Goal: Transaction & Acquisition: Purchase product/service

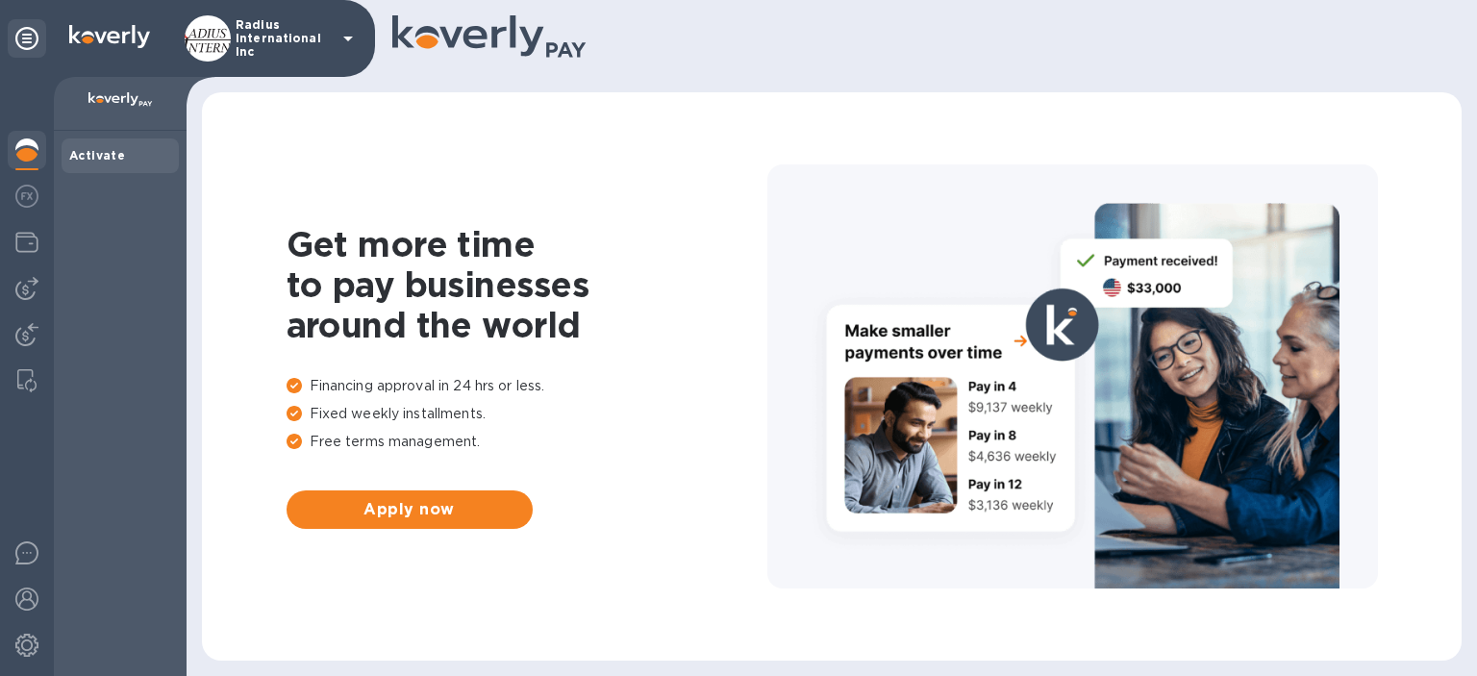
click at [20, 284] on img at bounding box center [26, 288] width 23 height 23
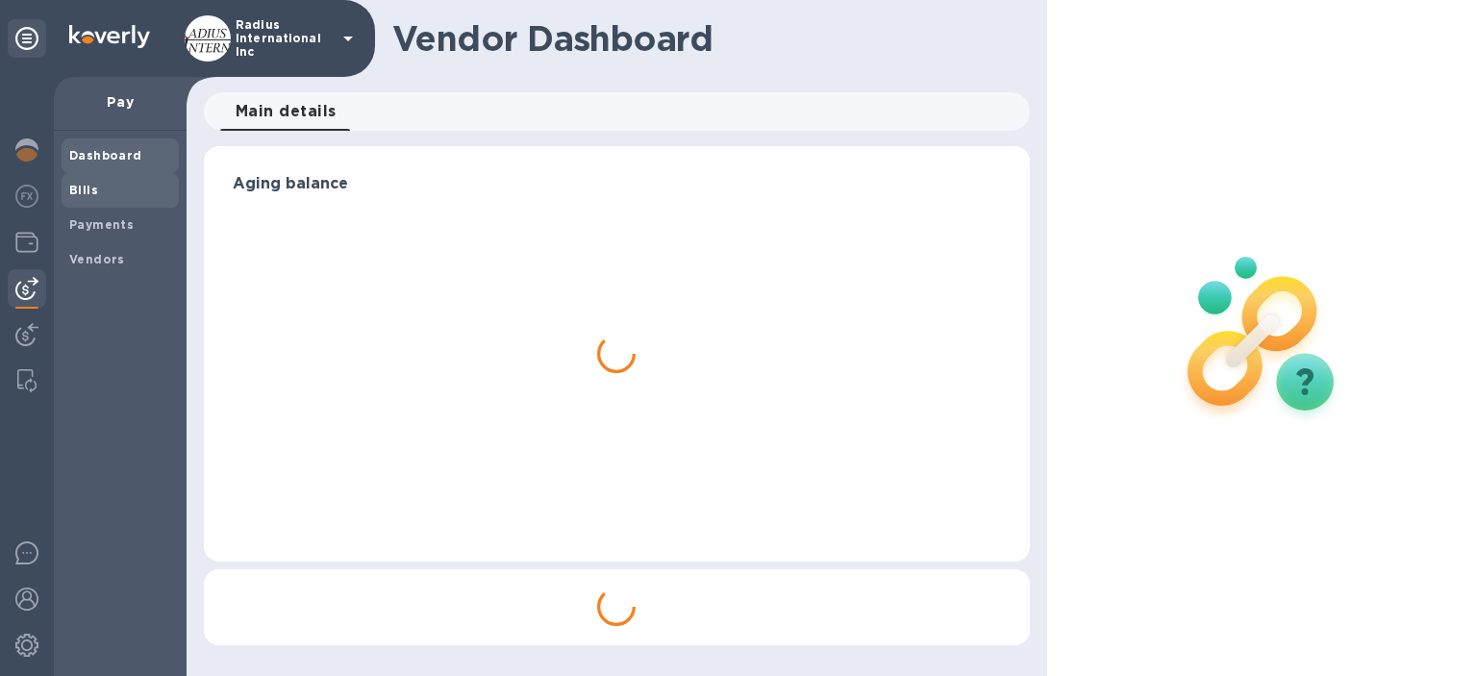
click at [142, 193] on span "Bills" at bounding box center [120, 190] width 102 height 19
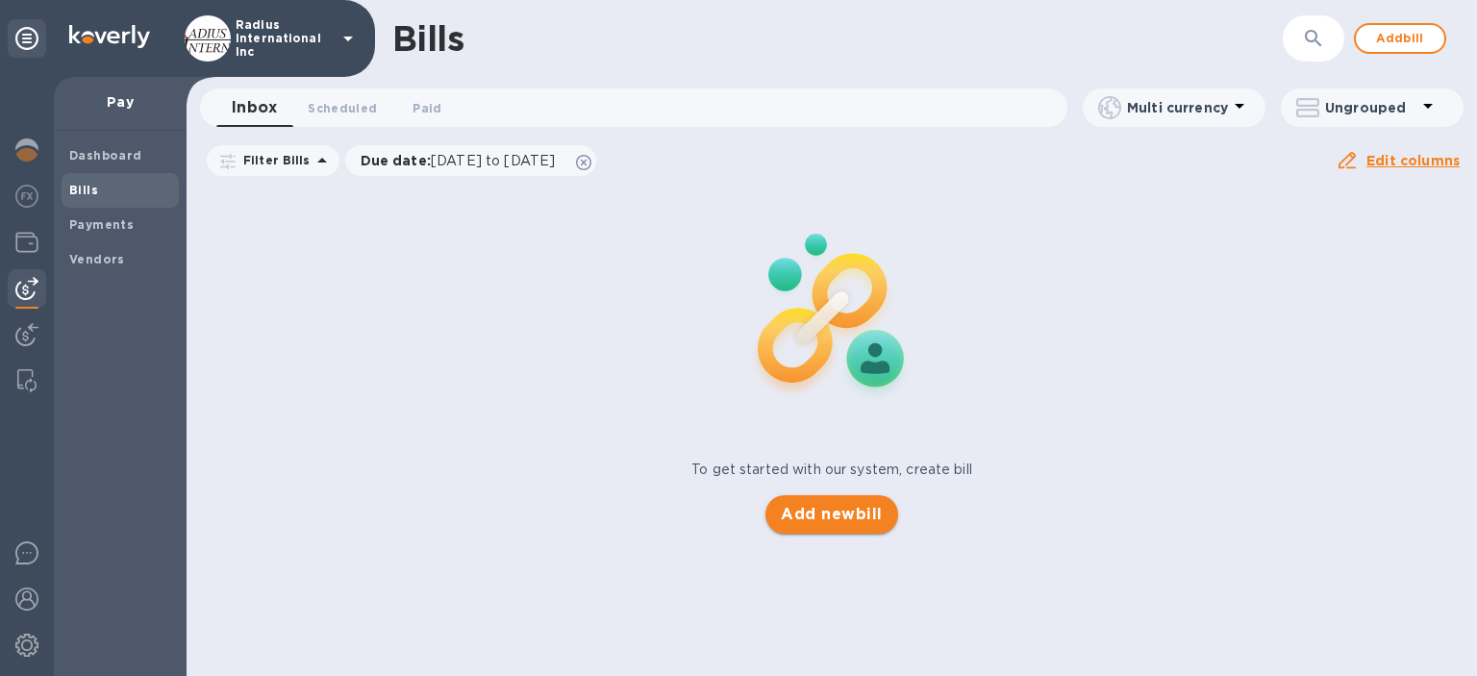
click at [828, 518] on span "Add new bill" at bounding box center [831, 514] width 101 height 23
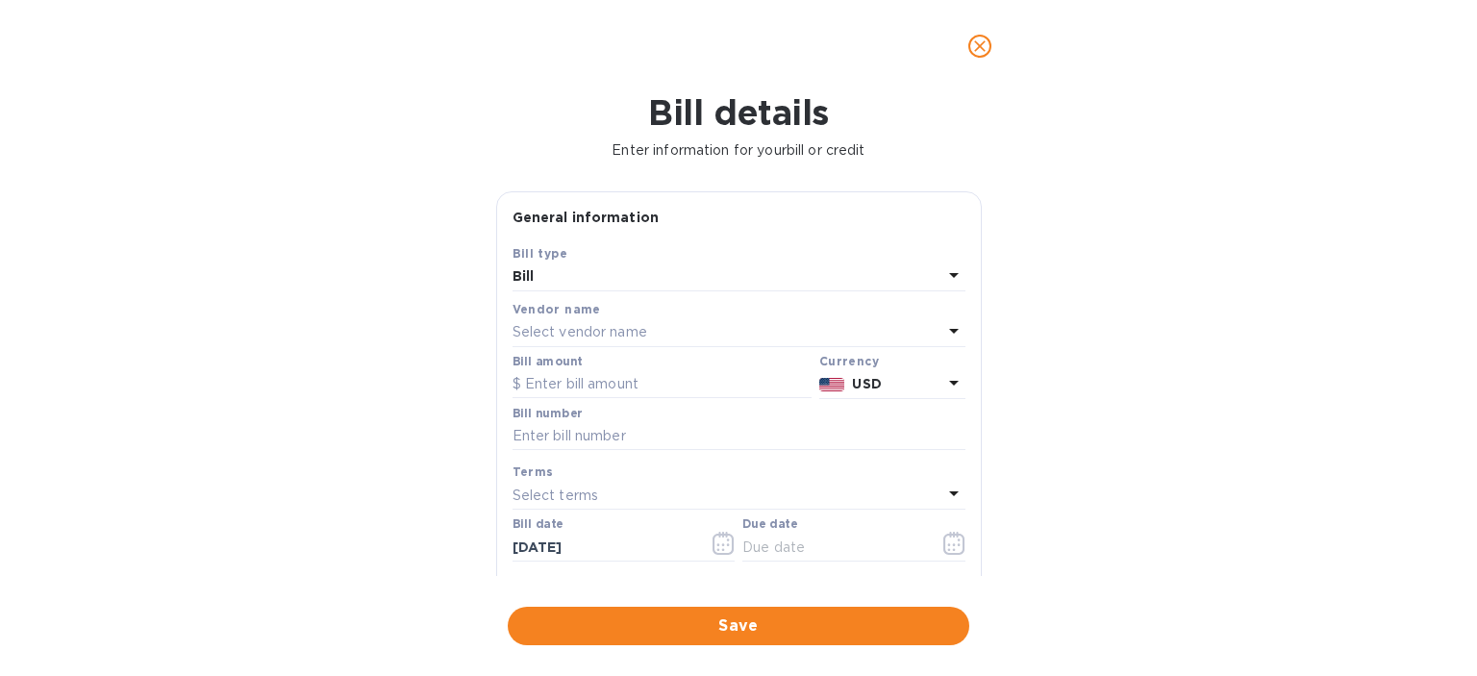
click at [667, 327] on div "Select vendor name" at bounding box center [728, 332] width 430 height 27
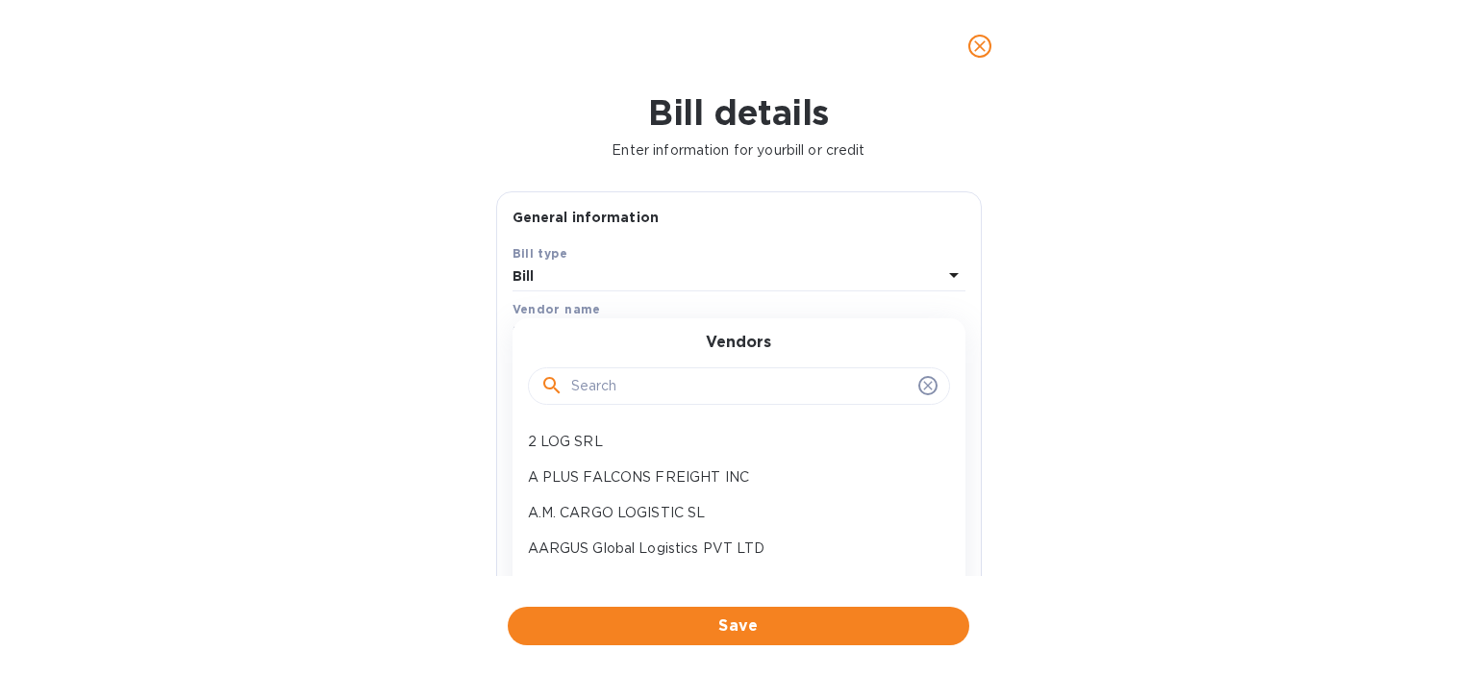
click at [680, 384] on input "text" at bounding box center [741, 386] width 340 height 29
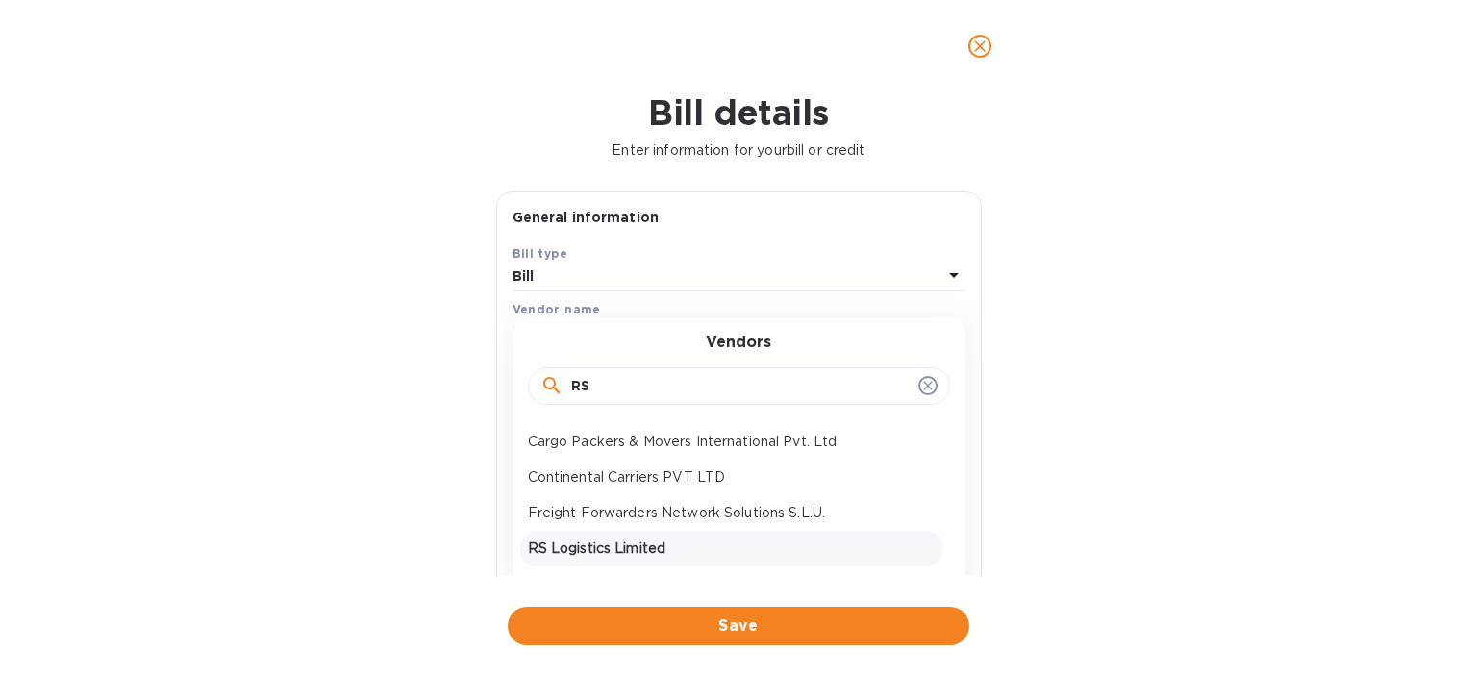
type input "RS"
click at [635, 541] on p "RS Logistics Limited" at bounding box center [731, 549] width 407 height 20
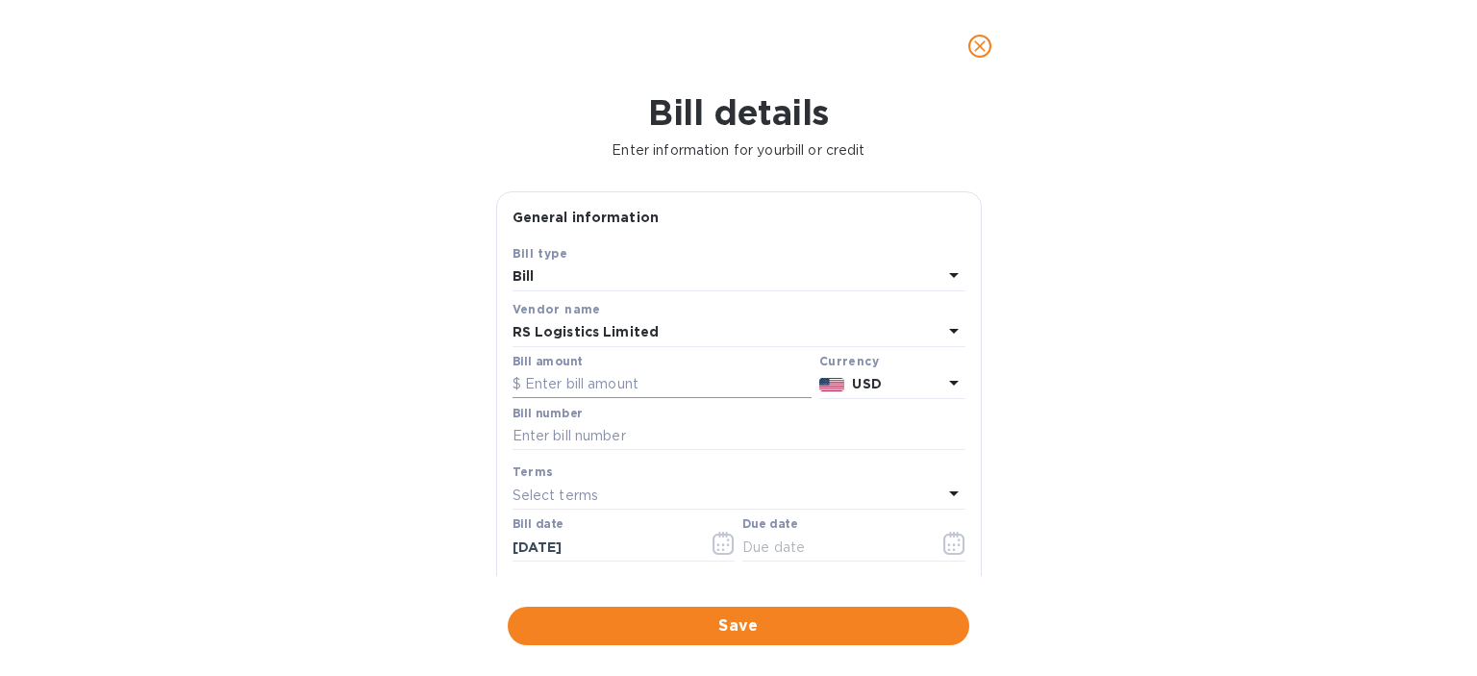
click at [652, 385] on input "text" at bounding box center [662, 384] width 299 height 29
type input "112,229.61"
type input "April SOA RS"
click at [831, 553] on input "text" at bounding box center [833, 547] width 182 height 29
click at [944, 546] on icon "button" at bounding box center [955, 543] width 22 height 23
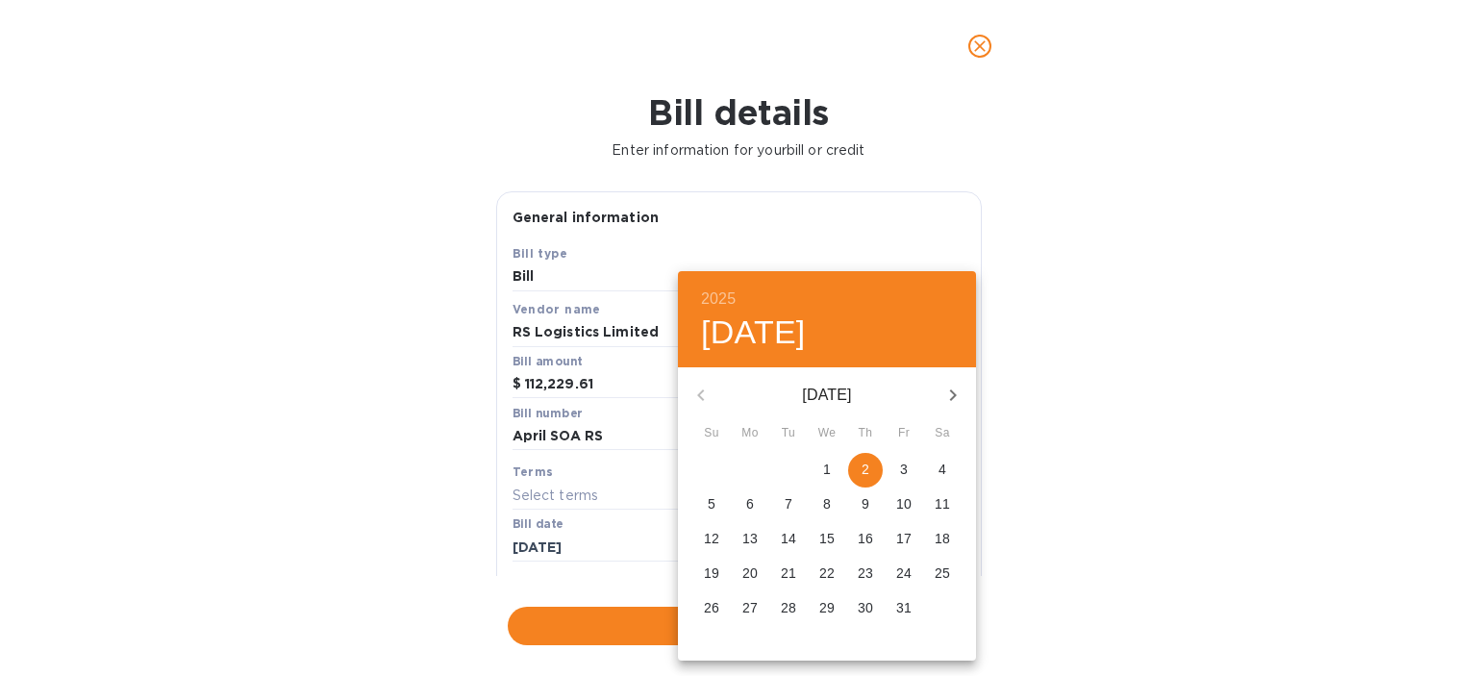
click at [873, 468] on span "2" at bounding box center [865, 469] width 35 height 19
type input "[DATE]"
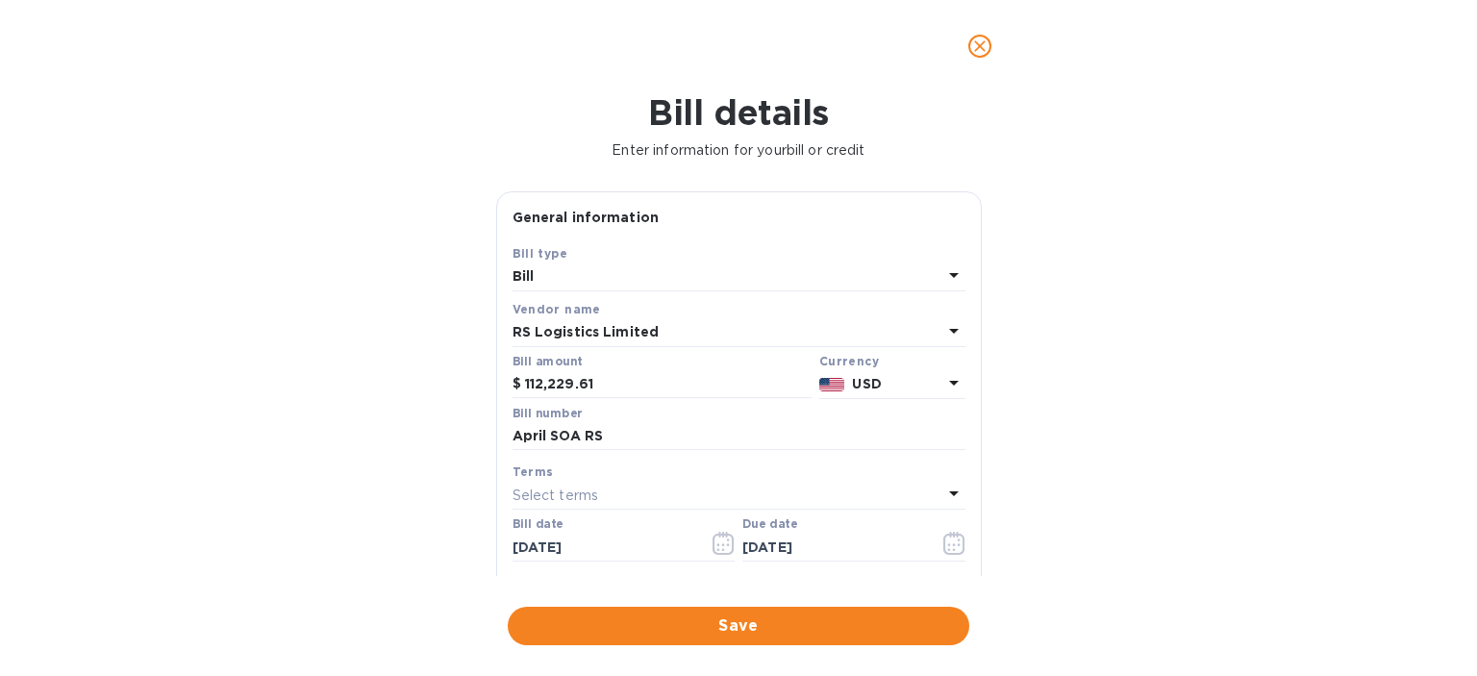
click at [1173, 421] on div "2025 Thu, Oct [DATE] Mo Tu We Th Fr Sa 28 29 30 1 2 3 4 5 6 7 8 9 10 11 12 13 1…" at bounding box center [738, 338] width 1477 height 676
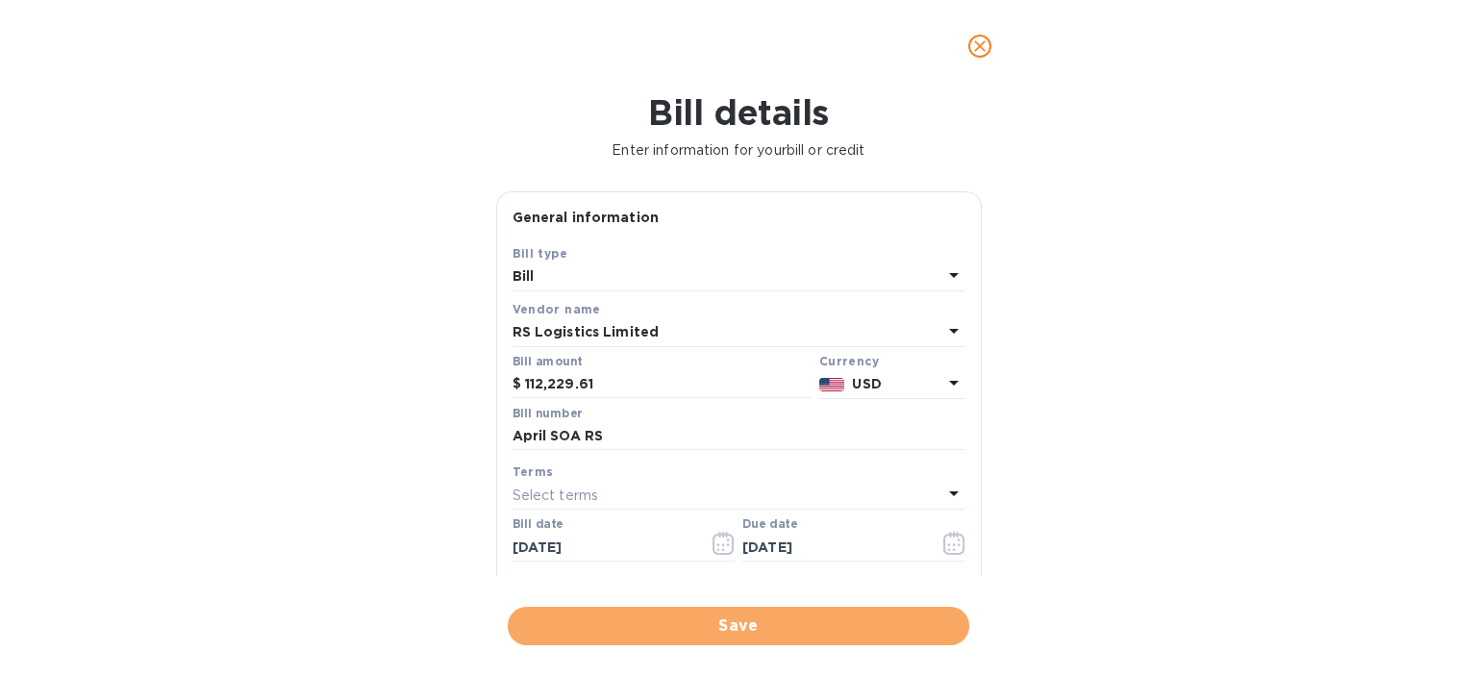
drag, startPoint x: 916, startPoint y: 616, endPoint x: 923, endPoint y: 597, distance: 19.8
click at [923, 597] on div "Bill details Enter information for your bill or credit General information Save…" at bounding box center [738, 384] width 1477 height 584
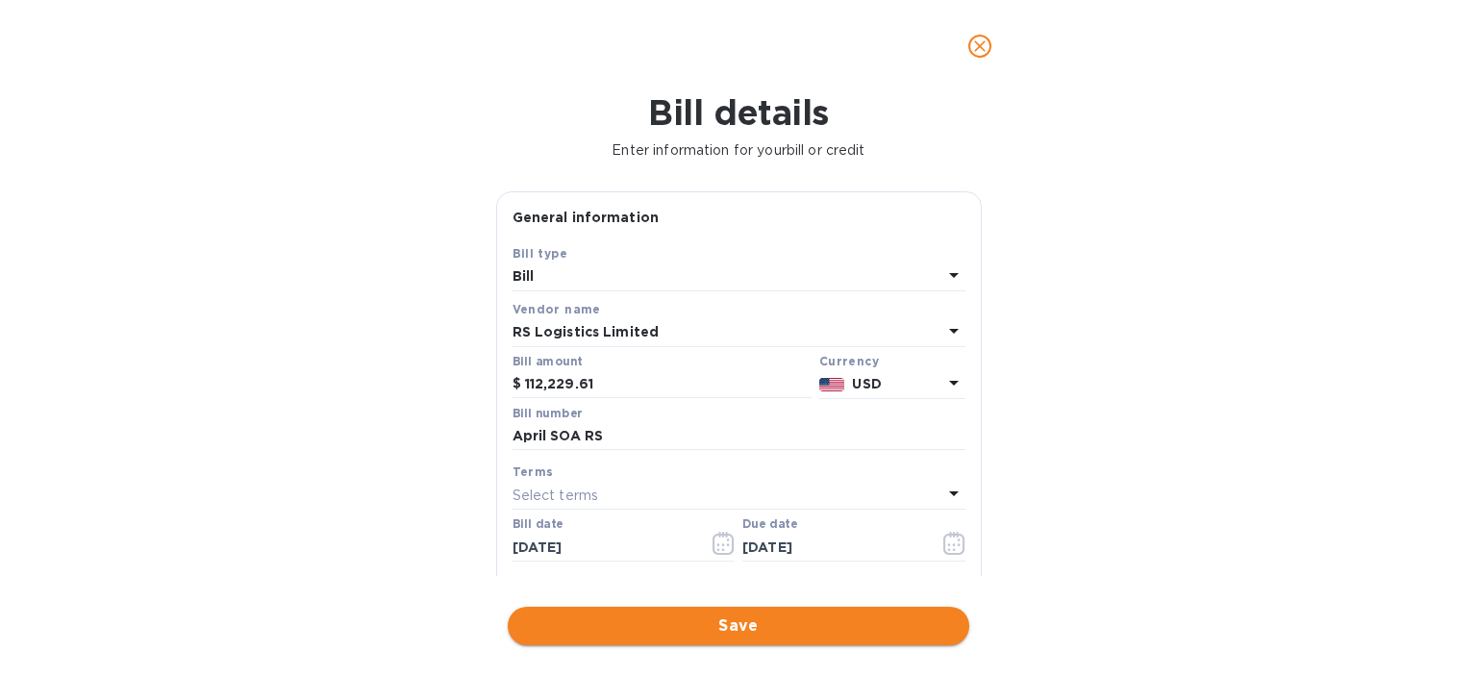
click at [843, 618] on span "Save" at bounding box center [738, 626] width 431 height 23
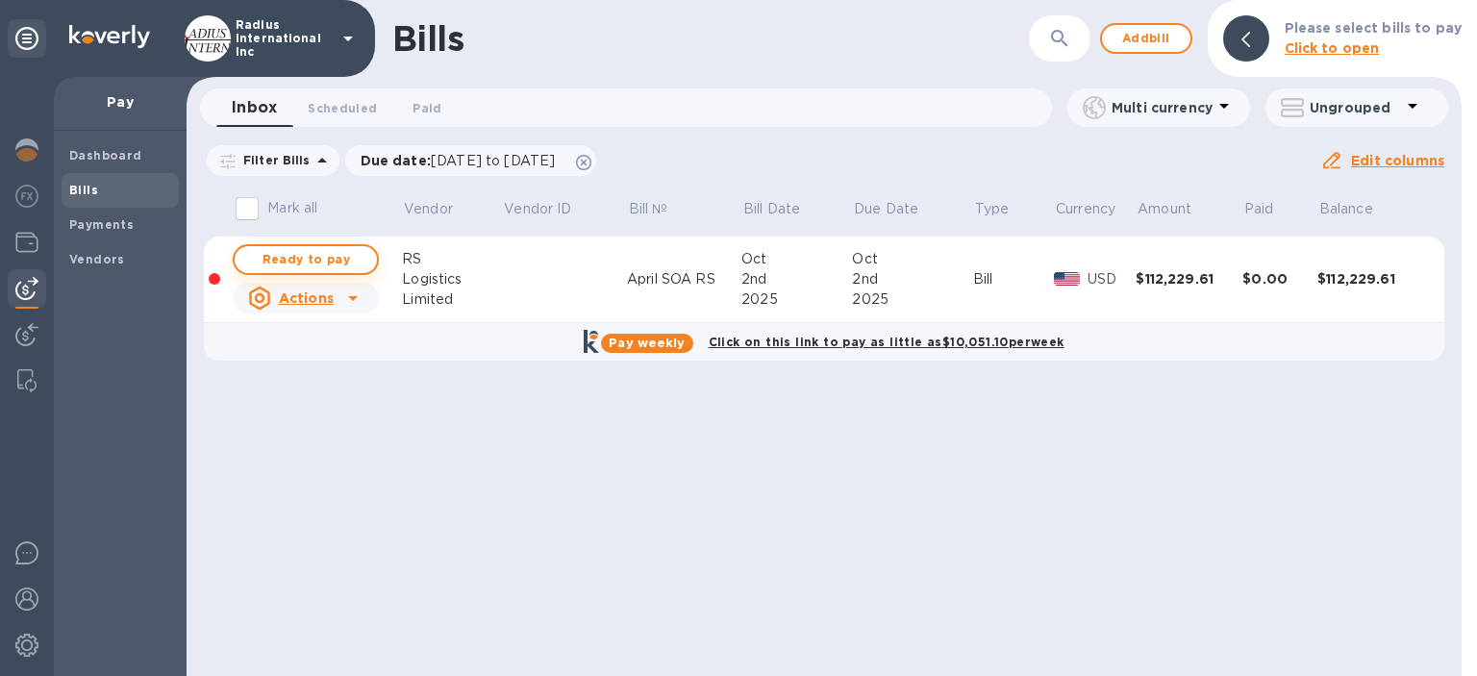
click at [328, 258] on span "Ready to pay" at bounding box center [306, 259] width 112 height 23
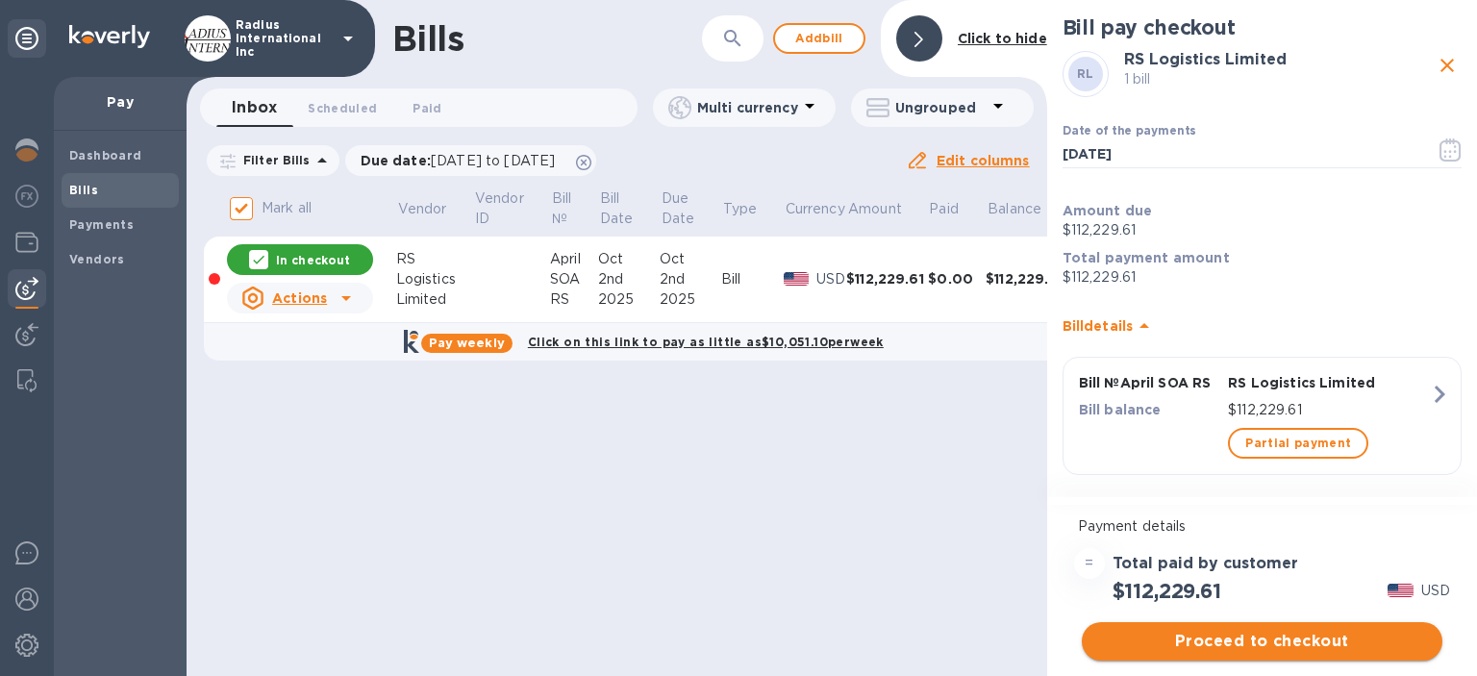
click at [1224, 635] on span "Proceed to checkout" at bounding box center [1262, 641] width 330 height 23
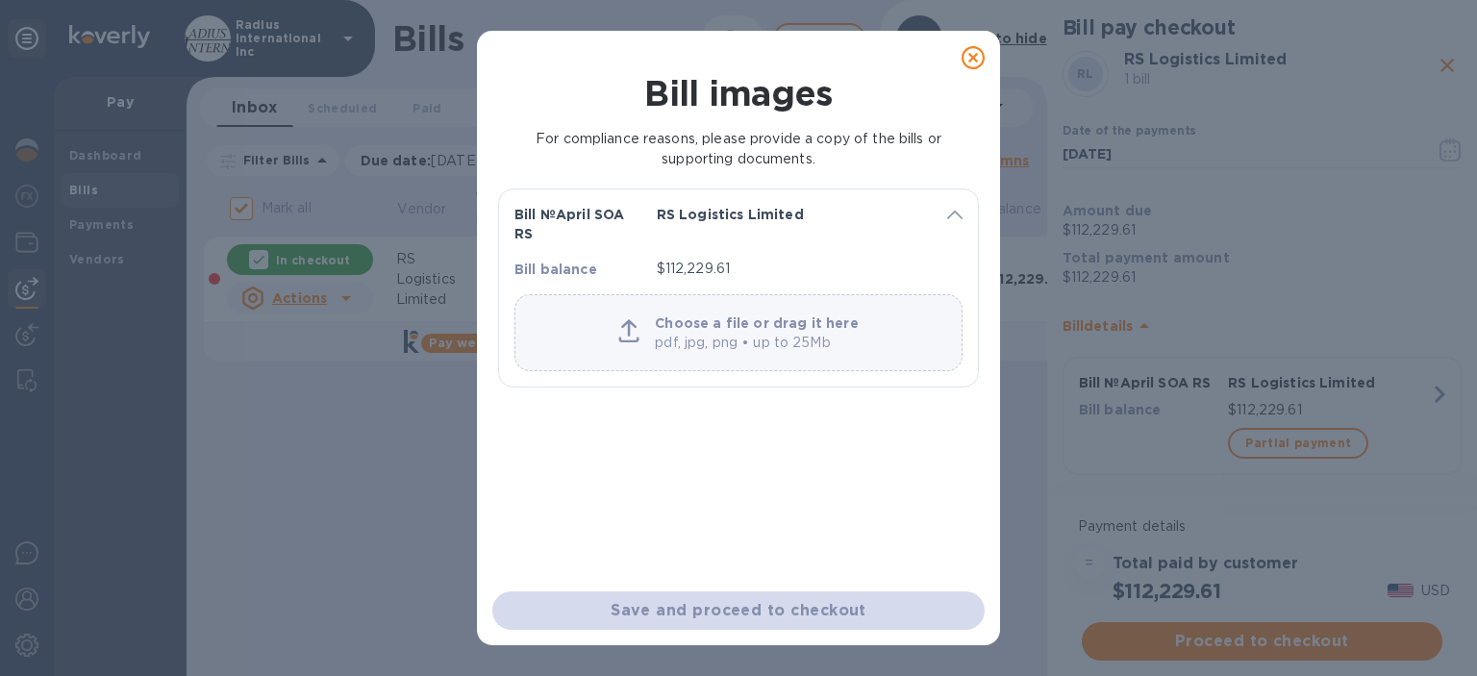
click at [764, 333] on p "pdf, jpg, png • up to 25Mb" at bounding box center [756, 343] width 203 height 20
click at [724, 321] on p "Choose a file or drag it here" at bounding box center [756, 323] width 203 height 19
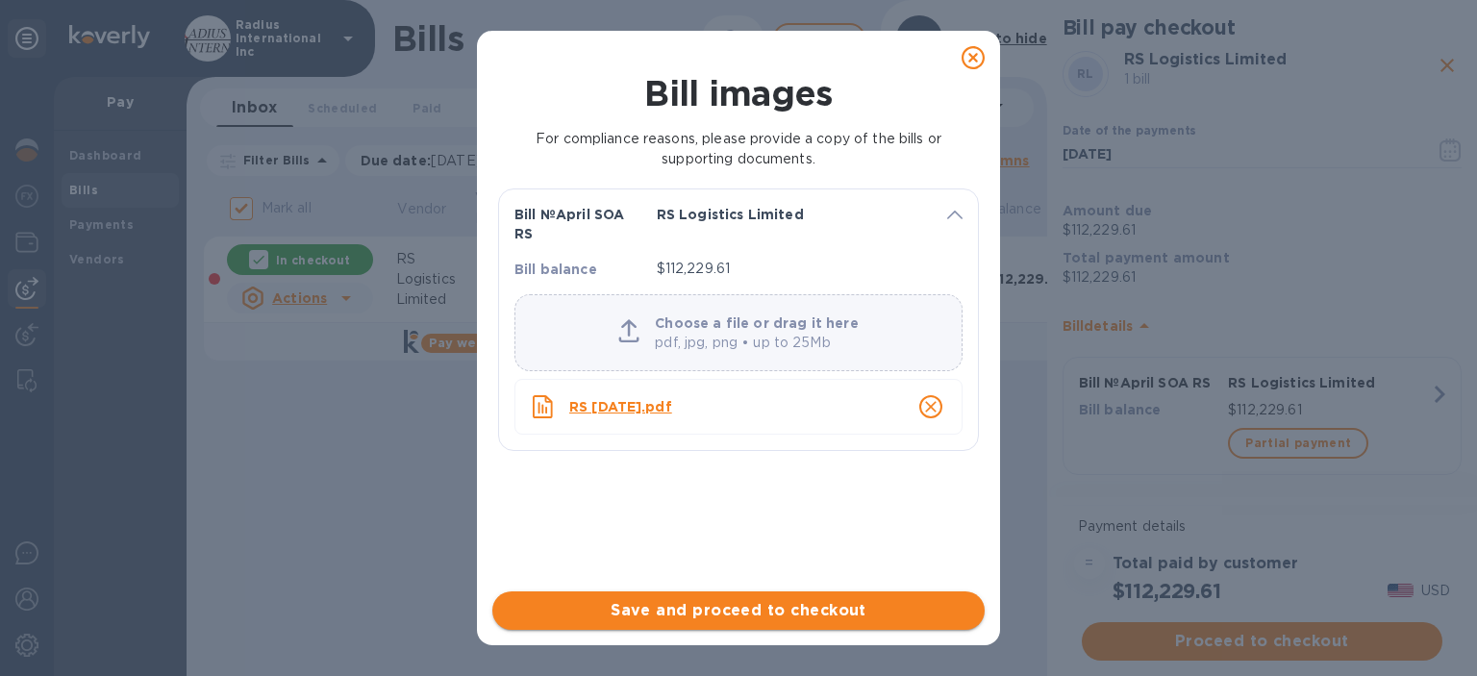
click at [761, 614] on span "Save and proceed to checkout" at bounding box center [739, 610] width 462 height 23
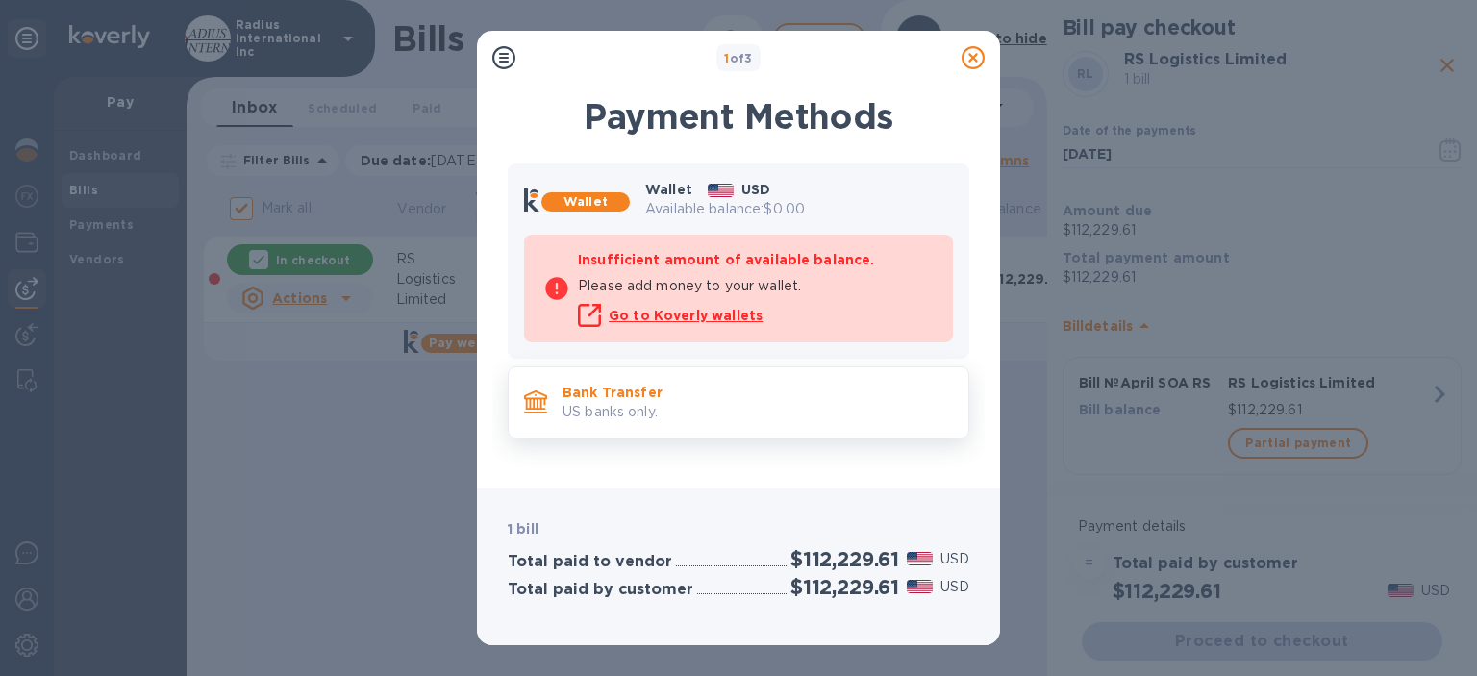
click at [739, 399] on p "Bank Transfer" at bounding box center [758, 392] width 390 height 19
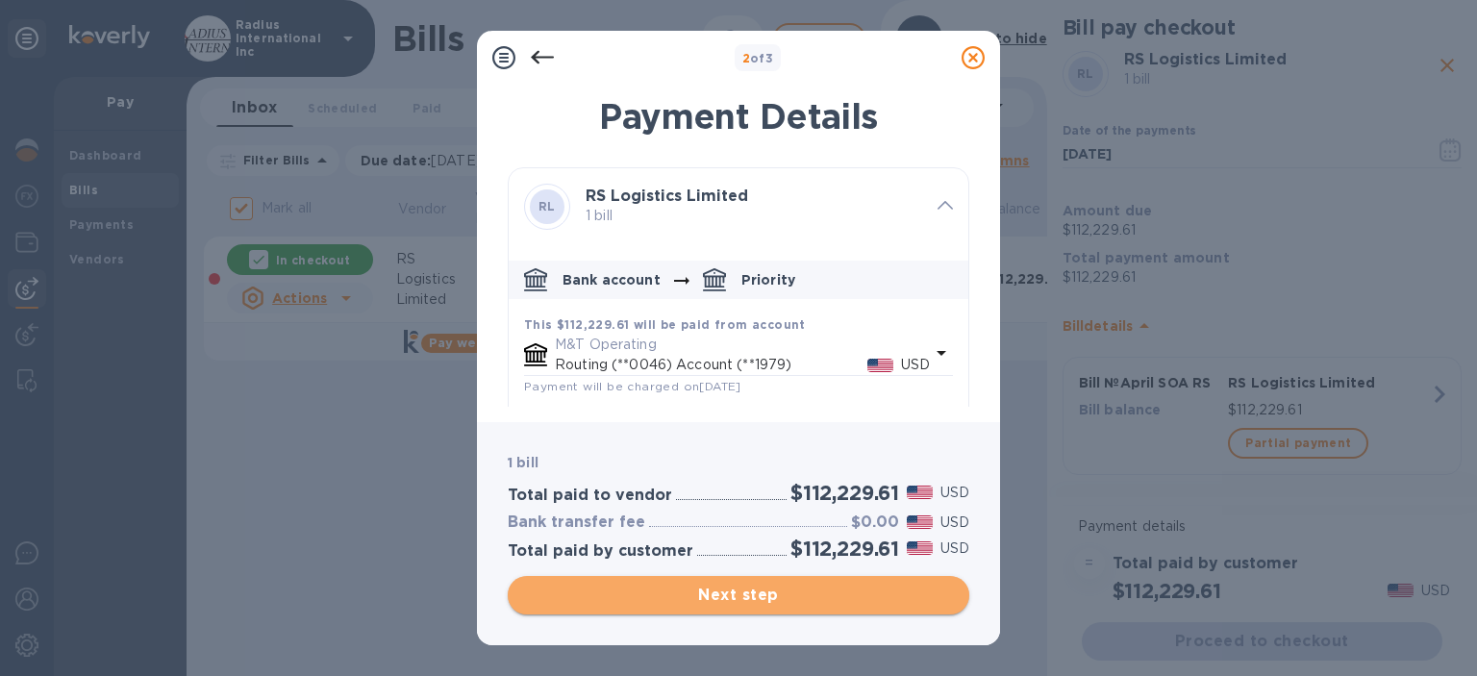
click at [812, 590] on span "Next step" at bounding box center [738, 595] width 431 height 23
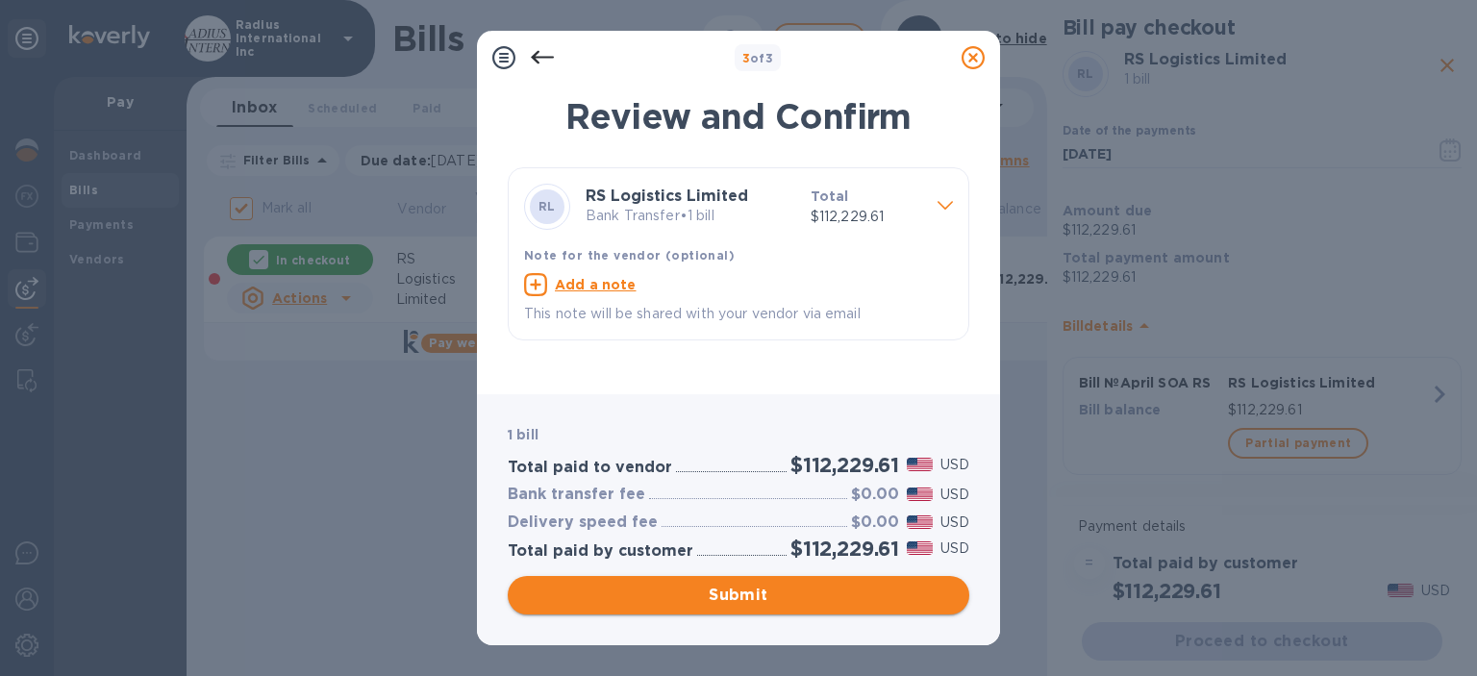
click at [812, 590] on span "Submit" at bounding box center [738, 595] width 431 height 23
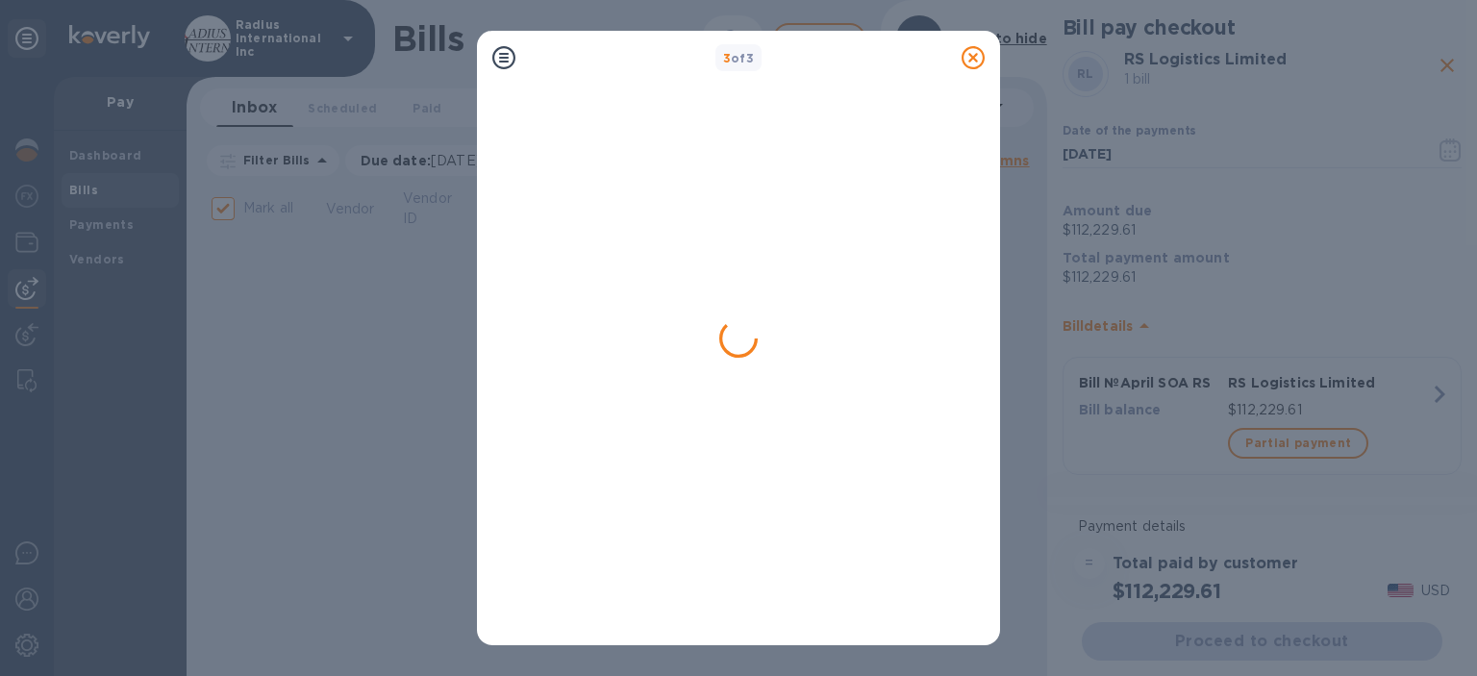
checkbox input "false"
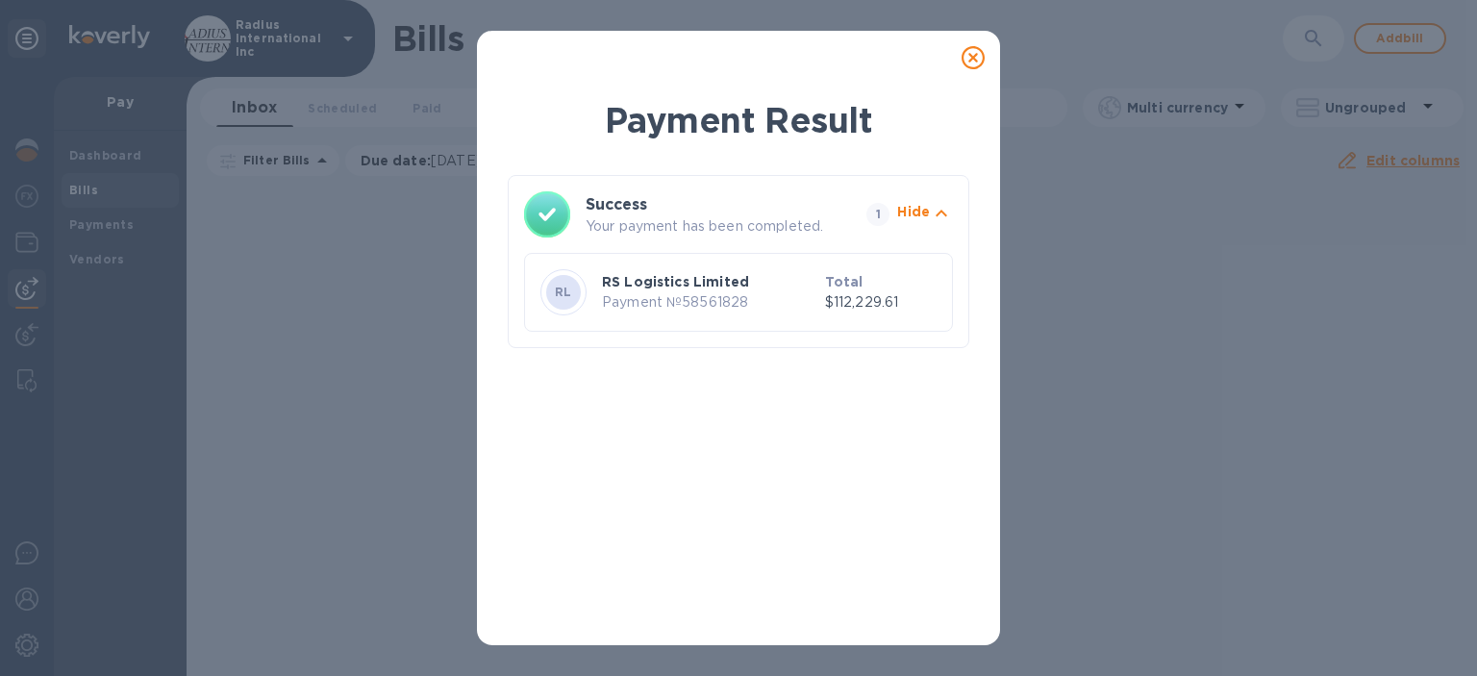
click at [973, 59] on icon at bounding box center [973, 57] width 23 height 23
